Goal: Entertainment & Leisure: Consume media (video, audio)

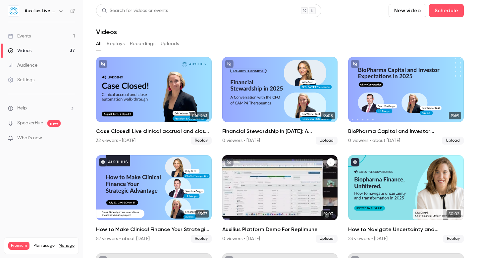
scroll to position [39, 0]
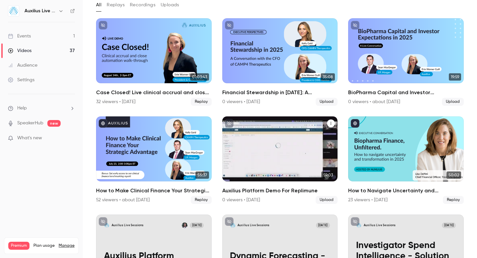
click at [272, 156] on p "Auxilius Platform Demo For Replimune" at bounding box center [280, 163] width 100 height 21
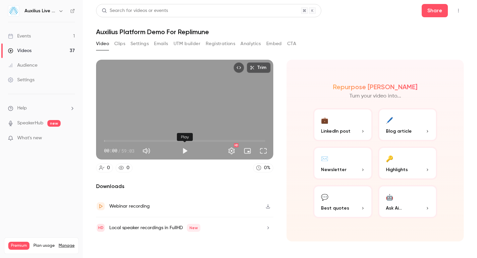
click at [183, 151] on button "Play" at bounding box center [184, 150] width 13 height 13
click at [262, 151] on button "Full screen" at bounding box center [263, 150] width 13 height 13
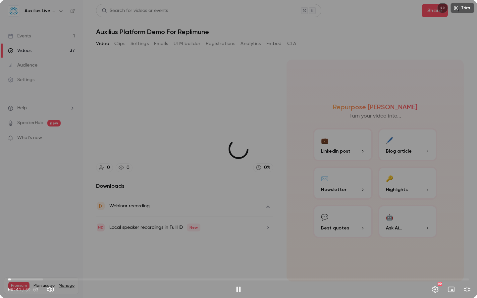
click at [11, 257] on span "00:22" at bounding box center [11, 280] width 2 height 2
click at [24, 257] on span "02:09" at bounding box center [25, 280] width 2 height 2
click at [239, 257] on button "Pause" at bounding box center [238, 289] width 13 height 13
click at [37, 181] on div "Trim 02:41 02:41 / 59:03 HD" at bounding box center [238, 149] width 477 height 298
click at [218, 236] on div "Trim 02:42 02:42 / 59:03 HD" at bounding box center [238, 149] width 477 height 298
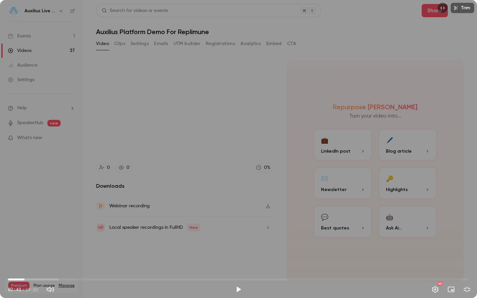
click at [25, 257] on span "02:07" at bounding box center [238, 279] width 461 height 11
click at [237, 257] on button "Play" at bounding box center [238, 289] width 13 height 13
click at [24, 257] on span "02:04" at bounding box center [24, 280] width 2 height 2
click at [22, 257] on span "01:49" at bounding box center [22, 280] width 2 height 2
click at [28, 257] on span "02:35" at bounding box center [28, 280] width 2 height 2
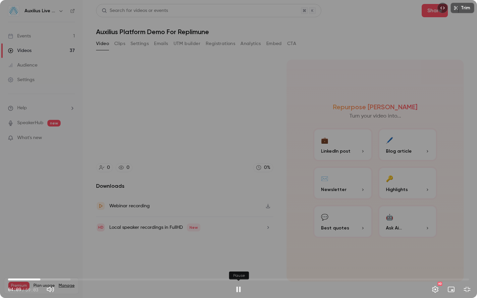
click at [236, 257] on button "Pause" at bounding box center [238, 289] width 13 height 13
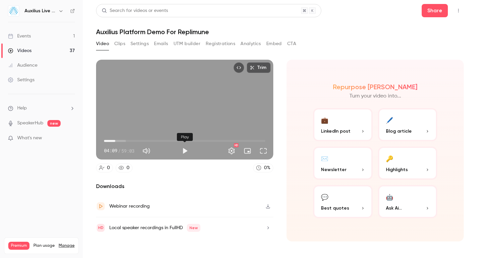
click at [185, 150] on button "Play" at bounding box center [184, 150] width 13 height 13
click at [122, 140] on span "04:12" at bounding box center [184, 140] width 161 height 11
click at [121, 141] on span "06:41" at bounding box center [122, 141] width 2 height 2
click at [118, 141] on span "05:28" at bounding box center [119, 141] width 2 height 2
click at [116, 141] on span "04:45" at bounding box center [117, 141] width 2 height 2
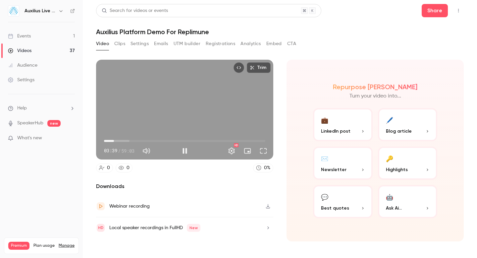
click at [265, 151] on button "Full screen" at bounding box center [263, 150] width 13 height 13
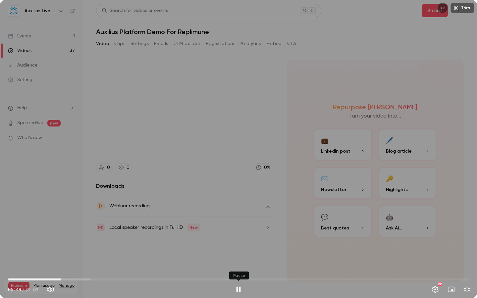
click at [240, 257] on button "Pause" at bounding box center [238, 289] width 13 height 13
click at [239, 257] on button "Play" at bounding box center [238, 289] width 13 height 13
click at [239, 257] on button "Pause" at bounding box center [238, 289] width 13 height 13
click at [241, 257] on button "Play" at bounding box center [238, 289] width 13 height 13
click at [76, 257] on span "07:24" at bounding box center [238, 279] width 461 height 11
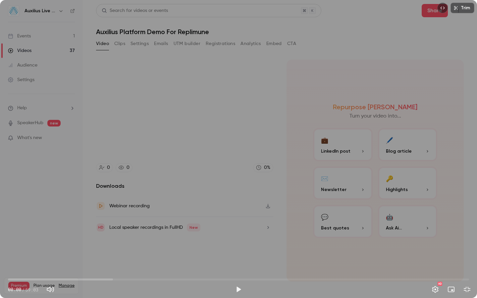
drag, startPoint x: 124, startPoint y: 280, endPoint x: 7, endPoint y: 277, distance: 116.3
click at [7, 257] on span "00:00" at bounding box center [8, 280] width 2 height 2
click at [239, 257] on button "Play" at bounding box center [238, 289] width 13 height 13
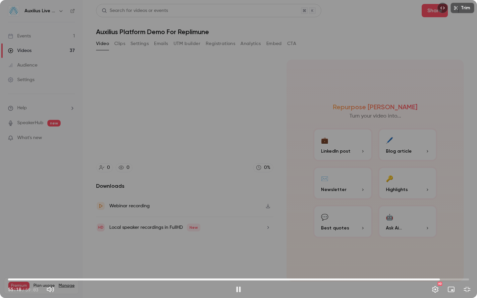
click at [456, 257] on span "55:18" at bounding box center [238, 279] width 461 height 11
click at [463, 257] on span "57:25" at bounding box center [238, 279] width 461 height 11
click at [458, 257] on span "57:37" at bounding box center [238, 279] width 461 height 11
click at [459, 257] on span "57:40" at bounding box center [458, 280] width 2 height 2
click at [456, 257] on span "58:07" at bounding box center [238, 279] width 461 height 11
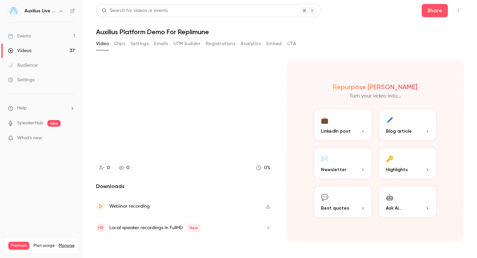
type input "******"
click at [26, 37] on div "Events" at bounding box center [19, 36] width 23 height 7
